Goal: Task Accomplishment & Management: Complete application form

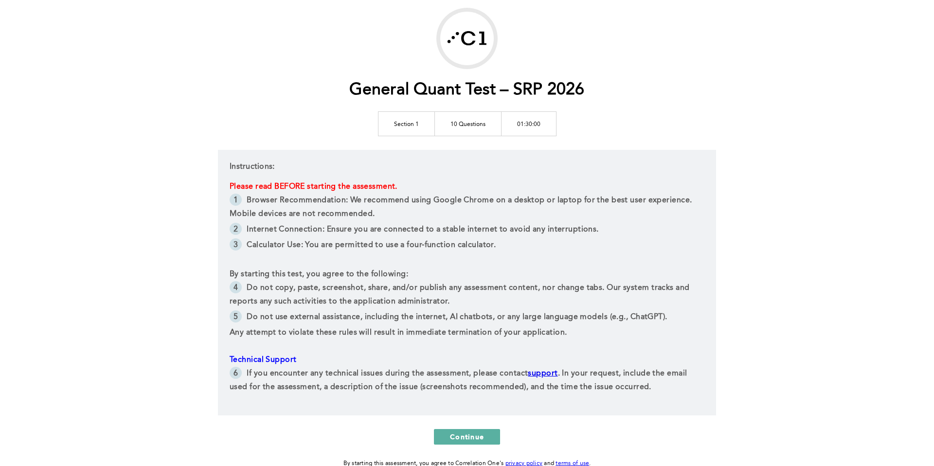
scroll to position [55, 0]
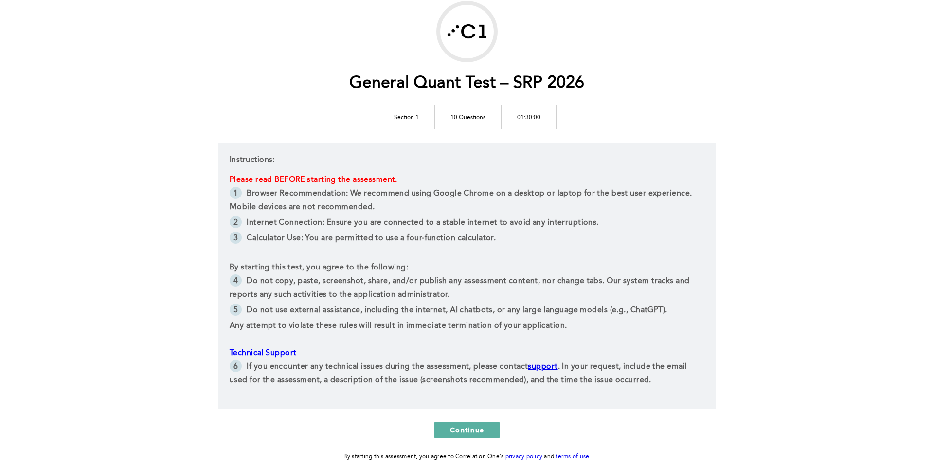
click at [299, 268] on span "By starting this test, you agree to the following:" at bounding box center [319, 268] width 179 height 8
click at [294, 284] on span "Do not copy, paste, screenshot, share, and/or publish any assessment content, n…" at bounding box center [461, 287] width 462 height 21
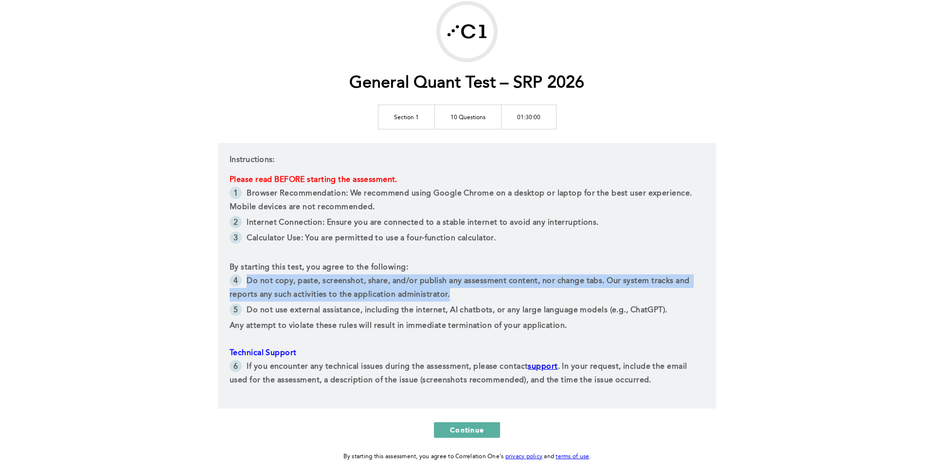
click at [294, 284] on span "Do not copy, paste, screenshot, share, and/or publish any assessment content, n…" at bounding box center [461, 287] width 462 height 21
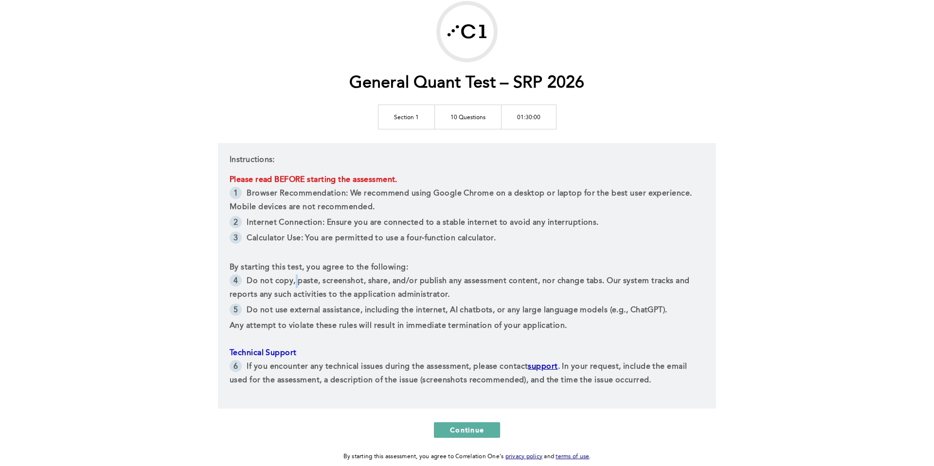
click at [294, 284] on span "Do not copy, paste, screenshot, share, and/or publish any assessment content, n…" at bounding box center [461, 287] width 462 height 21
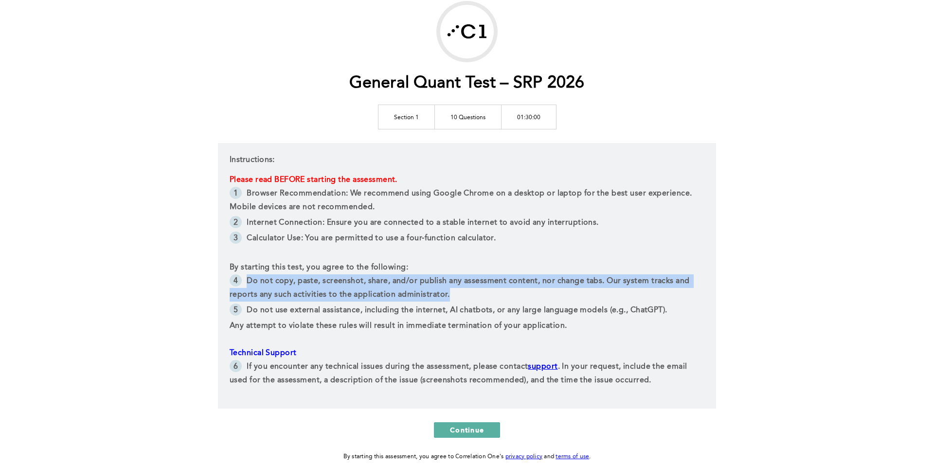
click at [294, 284] on span "Do not copy, paste, screenshot, share, and/or publish any assessment content, n…" at bounding box center [461, 287] width 462 height 21
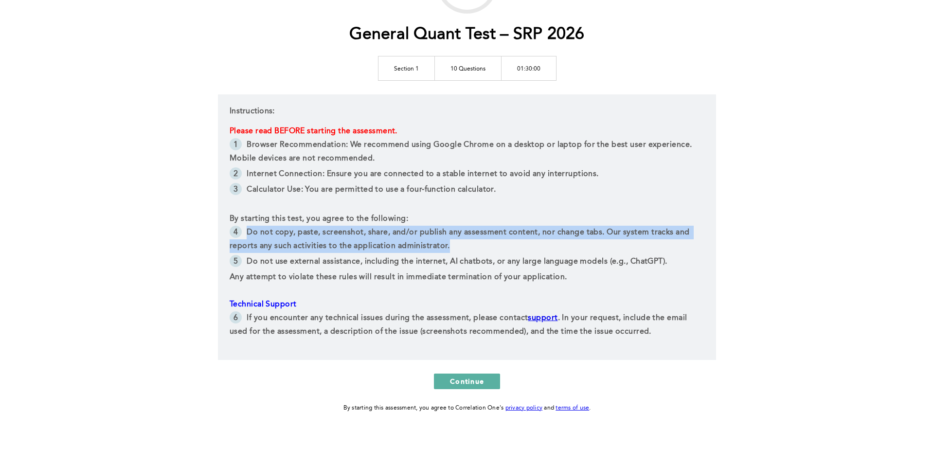
scroll to position [108, 0]
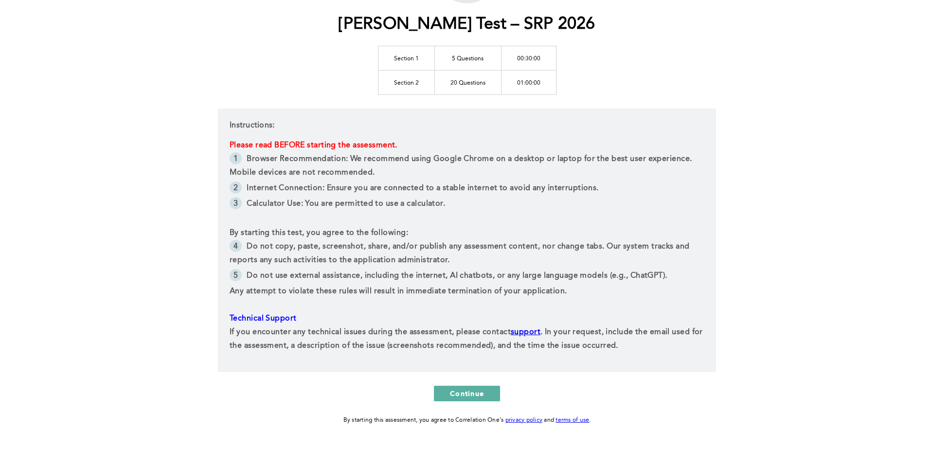
scroll to position [130, 0]
